Goal: Find specific fact: Find contact information

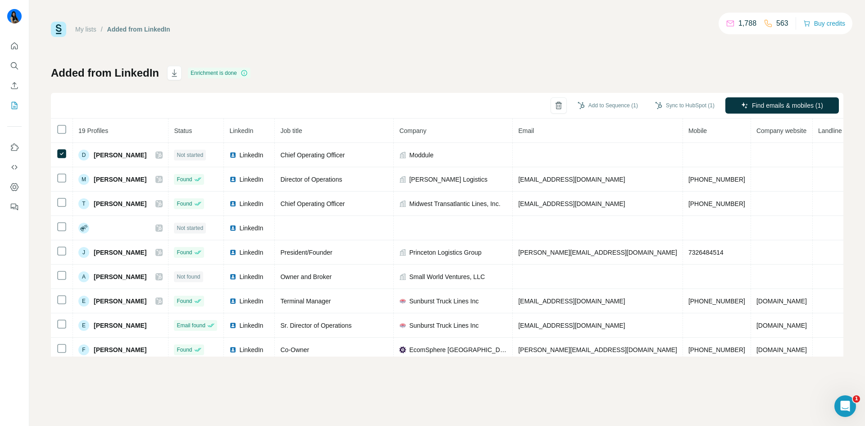
click at [638, 41] on div "My lists / Added from LinkedIn 1,788 563 Buy credits Added from LinkedIn Enrich…" at bounding box center [447, 189] width 793 height 335
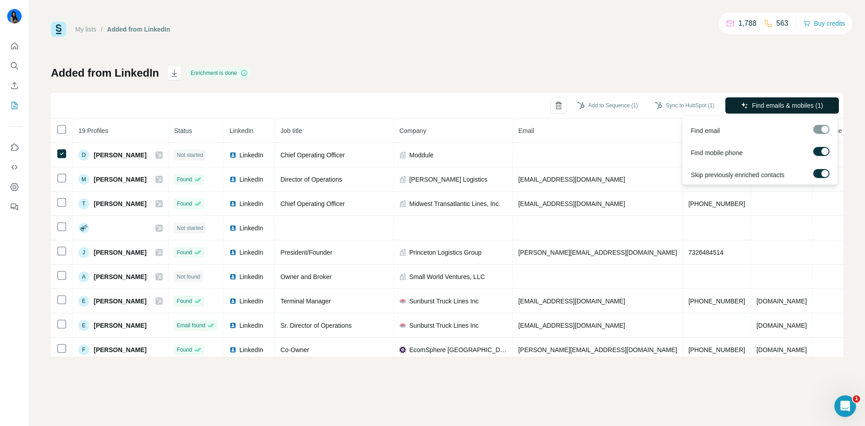
click at [770, 105] on span "Find emails & mobiles (1)" at bounding box center [787, 105] width 71 height 9
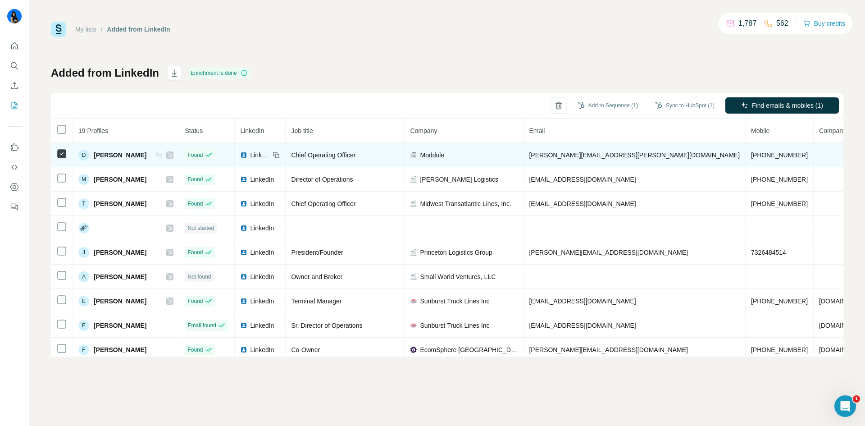
drag, startPoint x: 546, startPoint y: 156, endPoint x: 540, endPoint y: 153, distance: 6.9
click at [540, 153] on span "[PERSON_NAME][EMAIL_ADDRESS][PERSON_NAME][DOMAIN_NAME]" at bounding box center [634, 154] width 211 height 7
click at [591, 158] on span "[PERSON_NAME][EMAIL_ADDRESS][PERSON_NAME][DOMAIN_NAME]" at bounding box center [634, 154] width 211 height 7
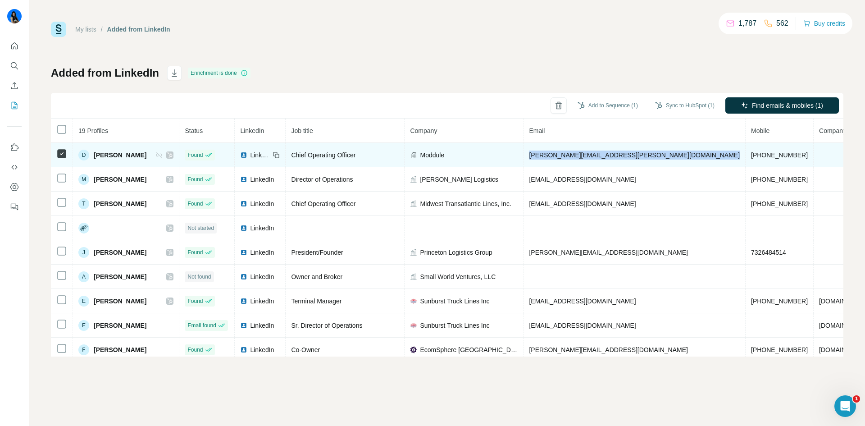
copy span "[PERSON_NAME][EMAIL_ADDRESS][PERSON_NAME][DOMAIN_NAME]"
